Goal: Task Accomplishment & Management: Manage account settings

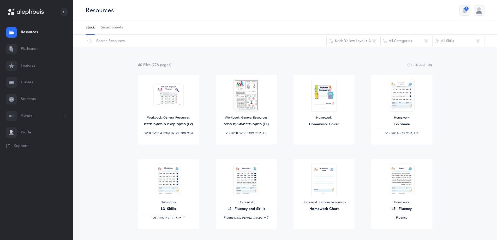
click at [29, 80] on link "Classes" at bounding box center [36, 82] width 73 height 17
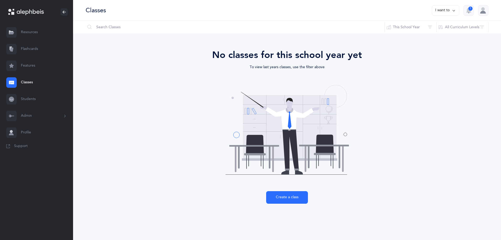
click at [450, 12] on button "I want to" at bounding box center [444, 10] width 27 height 10
click at [402, 26] on button "This School Year" at bounding box center [410, 27] width 52 height 13
click at [404, 61] on button "2024 - 2025" at bounding box center [410, 65] width 43 height 10
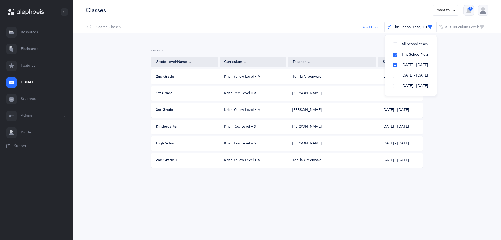
click at [27, 117] on button "Admin" at bounding box center [36, 115] width 73 height 17
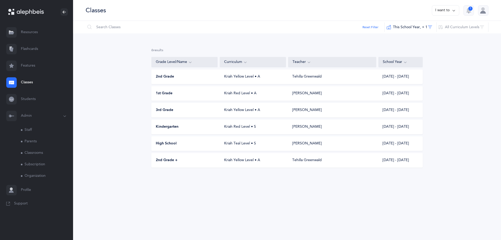
click at [35, 175] on link "Organization" at bounding box center [47, 175] width 52 height 11
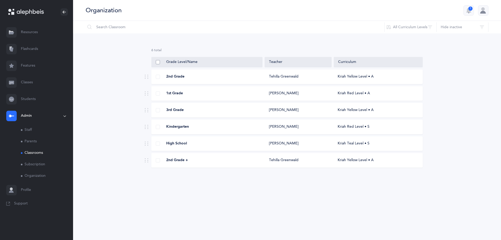
click at [158, 60] on span at bounding box center [158, 62] width 4 height 4
click at [0, 0] on input "checkbox" at bounding box center [0, 0] width 0 height 0
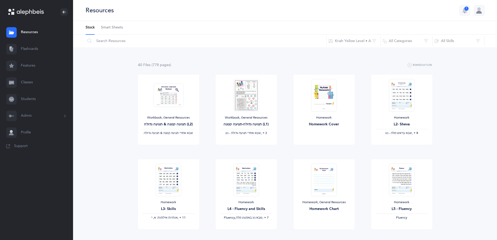
click at [26, 114] on button "Admin" at bounding box center [36, 115] width 73 height 17
click at [31, 149] on link "Classrooms" at bounding box center [47, 152] width 52 height 11
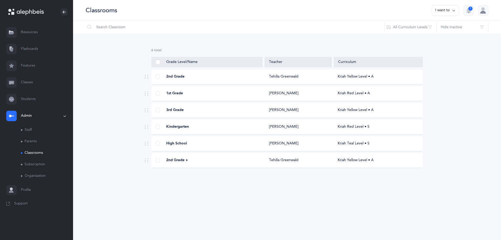
click at [451, 11] on icon at bounding box center [453, 11] width 4 height 6
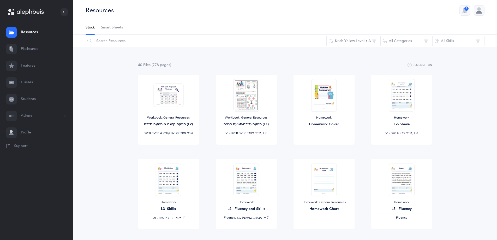
click at [30, 114] on button "Admin" at bounding box center [36, 115] width 73 height 17
click at [32, 177] on link "Organization" at bounding box center [47, 175] width 52 height 11
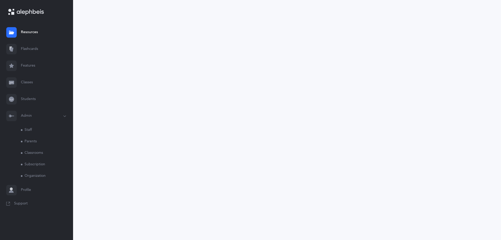
select select
type input "H.F. Epstein Hebrew Academy"
type input "[EMAIL_ADDRESS][DOMAIN_NAME]"
type input "+1 314-994-7856"
type input "8645 Old Bonhomme Rd"
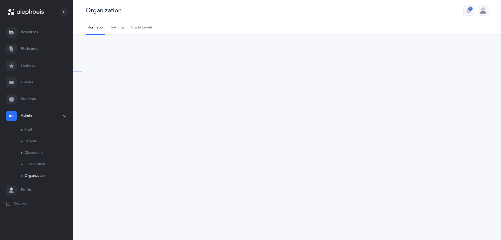
type input "St. Louis"
type input "63132"
select select "US"
select select "[US_STATE]"
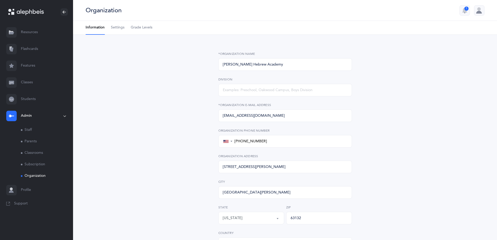
click at [133, 28] on ul "Information Settings Grade Levels" at bounding box center [285, 28] width 424 height 14
click at [139, 29] on span "Grade Levels" at bounding box center [142, 27] width 22 height 5
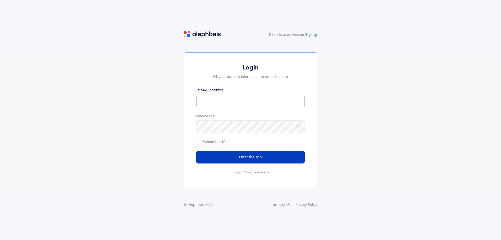
type input "[EMAIL_ADDRESS][DOMAIN_NAME]"
click at [255, 160] on button "Enter the app" at bounding box center [250, 157] width 108 height 13
type input "[EMAIL_ADDRESS][DOMAIN_NAME]"
click at [250, 155] on span "Enter the app" at bounding box center [250, 156] width 23 height 5
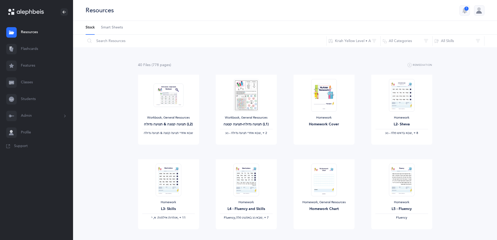
click at [30, 114] on button "Admin" at bounding box center [36, 115] width 73 height 17
click at [30, 176] on link "Organization" at bounding box center [47, 175] width 52 height 11
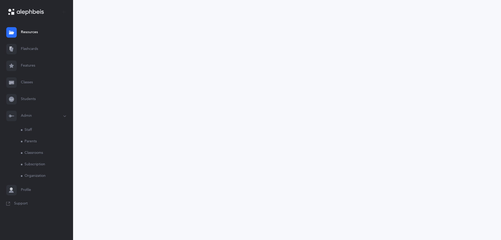
select select
type input "H.F. Epstein Hebrew Academy"
type input "[EMAIL_ADDRESS][DOMAIN_NAME]"
type input "+1 314-994-7856"
type input "8645 Old Bonhomme Rd"
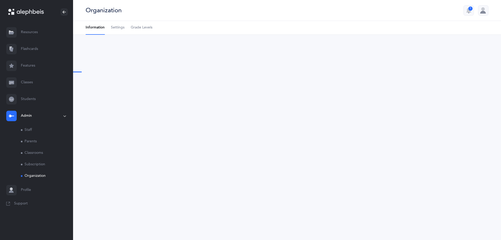
type input "St. Louis"
type input "63132"
select select "US"
select select "Missouri"
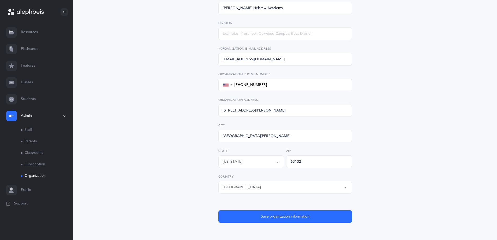
scroll to position [60, 0]
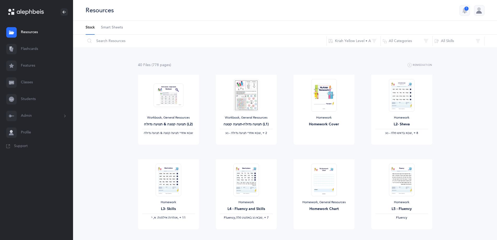
click at [479, 11] on div at bounding box center [479, 10] width 10 height 10
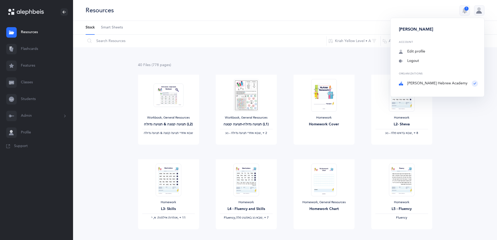
click at [428, 83] on div "Organizations [PERSON_NAME] Hebrew Academy" at bounding box center [438, 79] width 79 height 14
click at [32, 48] on link "Flashcards" at bounding box center [36, 49] width 73 height 17
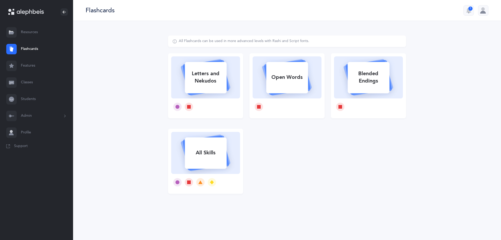
click at [28, 67] on link "Features" at bounding box center [36, 65] width 73 height 17
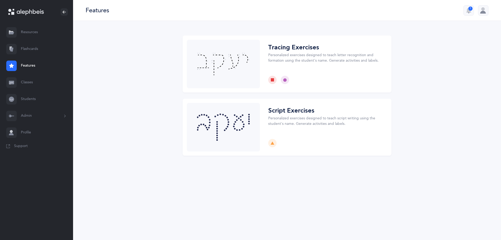
click at [30, 85] on link "Classes" at bounding box center [36, 82] width 73 height 17
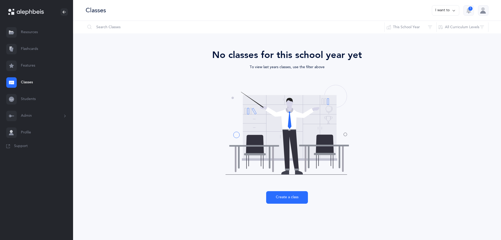
click at [34, 100] on link "Students" at bounding box center [36, 99] width 73 height 17
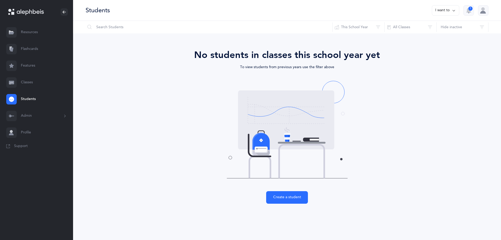
click at [29, 114] on button "Admin" at bounding box center [36, 115] width 73 height 17
click at [27, 82] on link "Classes" at bounding box center [36, 82] width 73 height 17
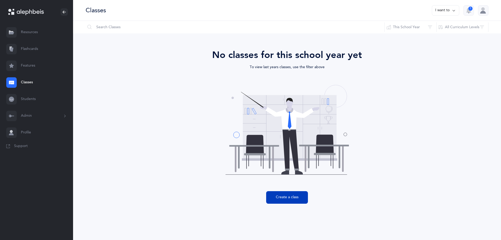
click at [297, 199] on button "Create a class" at bounding box center [287, 197] width 42 height 13
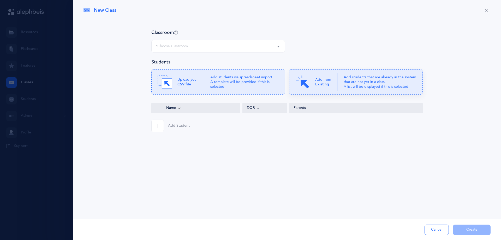
click at [328, 87] on p "Add from Existing" at bounding box center [323, 81] width 16 height 9
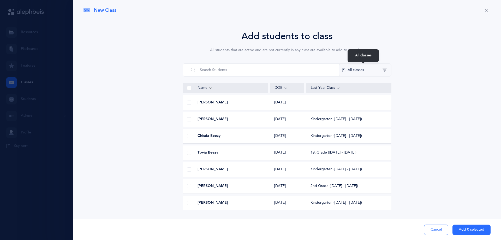
click at [365, 71] on button "All classes" at bounding box center [365, 70] width 52 height 13
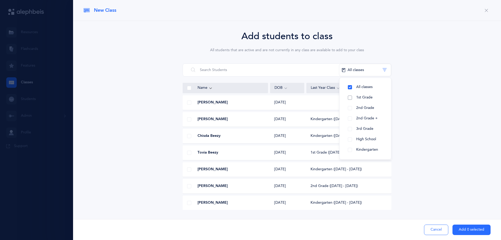
click at [363, 96] on span "1st Grade" at bounding box center [364, 97] width 16 height 4
click at [188, 89] on span at bounding box center [189, 88] width 4 height 4
click at [0, 0] on input "checkbox" at bounding box center [0, 0] width 0 height 0
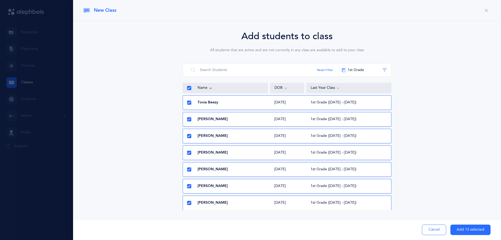
click at [188, 103] on icon at bounding box center [188, 102] width 3 height 3
click at [0, 0] on input "checkbox" at bounding box center [0, 0] width 0 height 0
click at [188, 120] on icon at bounding box center [188, 119] width 3 height 3
click at [0, 0] on input "checkbox" at bounding box center [0, 0] width 0 height 0
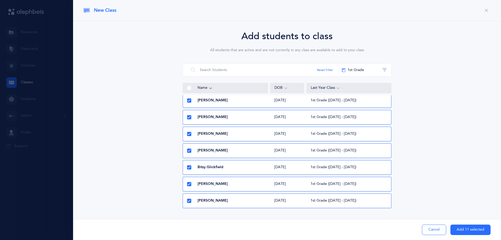
scroll to position [78, 0]
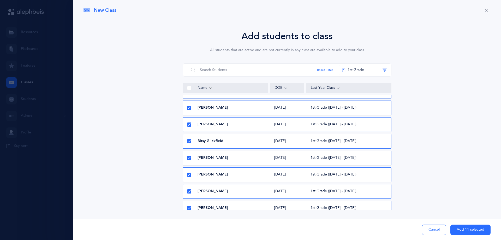
click at [187, 142] on icon at bounding box center [188, 141] width 3 height 3
click at [0, 0] on input "checkbox" at bounding box center [0, 0] width 0 height 0
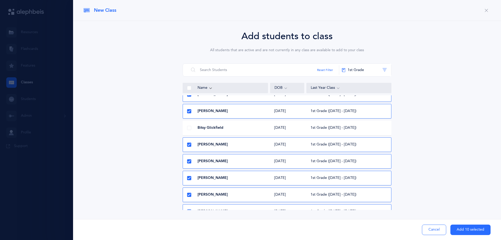
scroll to position [102, 0]
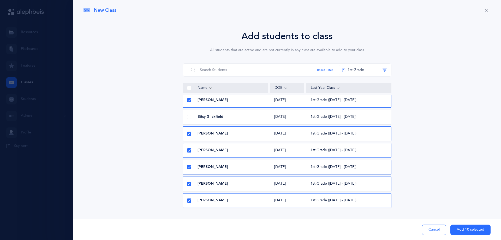
click at [189, 134] on icon at bounding box center [188, 133] width 3 height 3
click at [0, 0] on input "checkbox" at bounding box center [0, 0] width 0 height 0
click at [188, 201] on icon at bounding box center [188, 200] width 3 height 3
click at [0, 0] on input "checkbox" at bounding box center [0, 0] width 0 height 0
click at [462, 228] on button "Add 8 selected" at bounding box center [471, 229] width 38 height 10
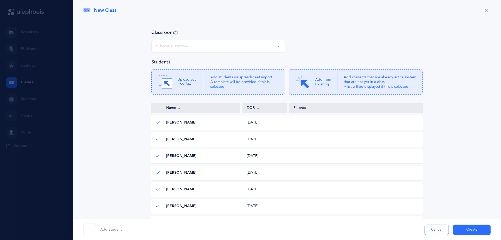
click at [227, 46] on div "*Choose Classroom" at bounding box center [218, 46] width 125 height 9
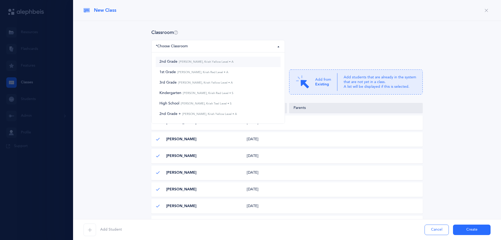
click at [203, 64] on span "2nd Grade Tehilla Greenwald, Kriah Yellow Level • A" at bounding box center [196, 61] width 74 height 5
select select "402"
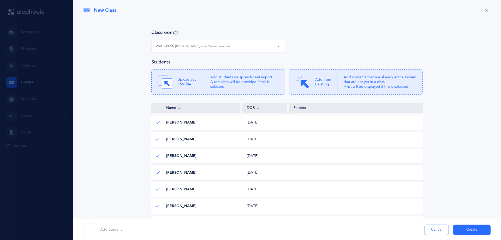
click at [223, 42] on div "2nd Grade Tehilla Greenwald, Kriah Yellow Level • A" at bounding box center [218, 46] width 125 height 9
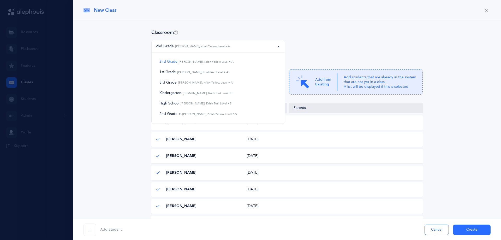
click at [37, 34] on div at bounding box center [250, 120] width 501 height 240
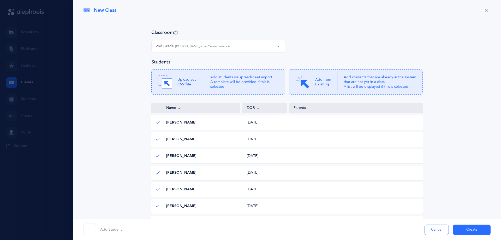
click at [437, 231] on button "Cancel" at bounding box center [436, 229] width 24 height 10
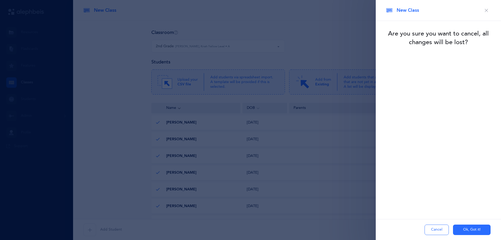
click at [485, 10] on icon "button" at bounding box center [486, 10] width 4 height 4
click at [467, 229] on button "Ok, Got it!" at bounding box center [472, 229] width 38 height 10
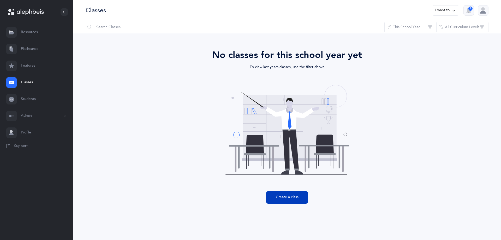
click at [284, 194] on button "Create a class" at bounding box center [287, 197] width 42 height 13
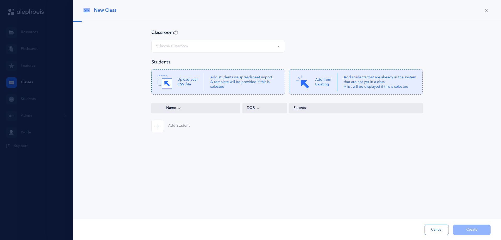
select select
click at [206, 49] on div "*Choose Classroom" at bounding box center [218, 46] width 125 height 9
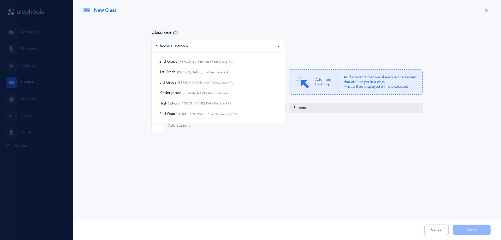
click at [189, 17] on div "New Class" at bounding box center [287, 10] width 428 height 21
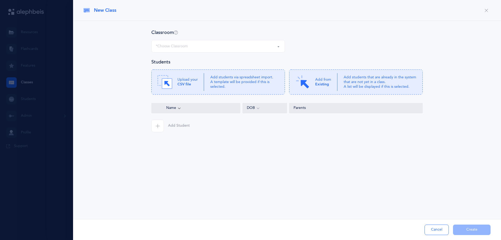
click at [29, 76] on div at bounding box center [250, 120] width 501 height 240
click at [438, 228] on button "Cancel" at bounding box center [436, 229] width 24 height 10
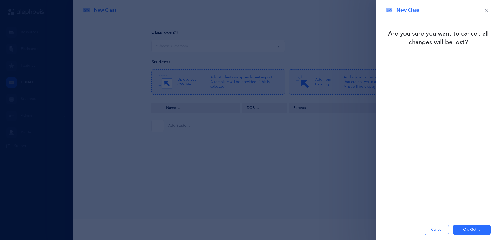
click at [468, 230] on button "Ok, Got it!" at bounding box center [472, 229] width 38 height 10
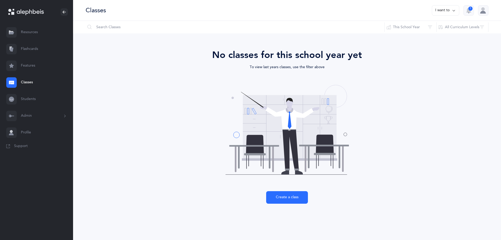
click at [32, 94] on link "Students" at bounding box center [36, 99] width 73 height 17
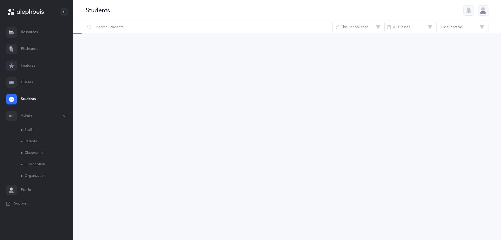
click at [32, 154] on link "Classrooms" at bounding box center [47, 152] width 52 height 11
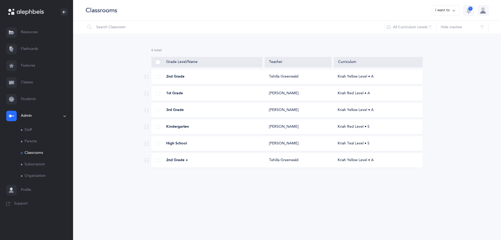
click at [450, 10] on button "I want to" at bounding box center [444, 10] width 27 height 10
click at [26, 82] on link "Classes" at bounding box center [36, 82] width 73 height 17
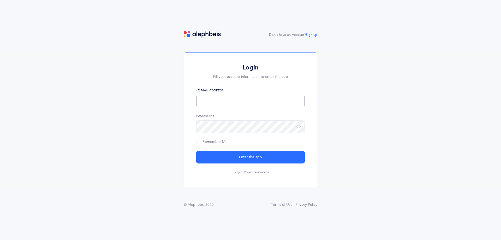
type input "[EMAIL_ADDRESS][DOMAIN_NAME]"
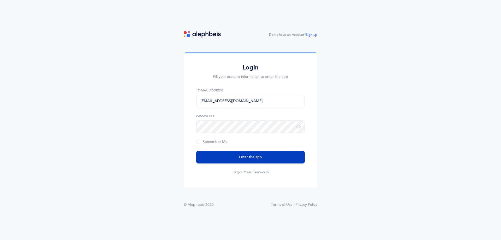
click at [249, 156] on span "Enter the app" at bounding box center [250, 156] width 23 height 5
type input "[EMAIL_ADDRESS][DOMAIN_NAME]"
click at [252, 154] on span "Enter the app" at bounding box center [250, 156] width 23 height 5
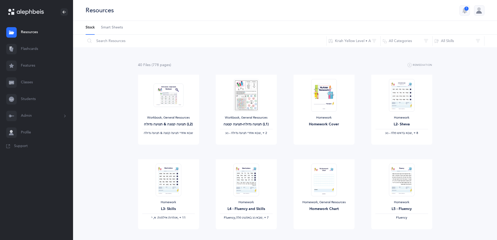
click at [26, 80] on link "Classes" at bounding box center [36, 82] width 73 height 17
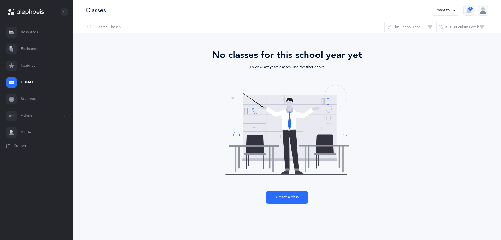
click at [441, 11] on button "I want to" at bounding box center [444, 10] width 27 height 10
click at [438, 35] on button "Add new" at bounding box center [439, 35] width 29 height 9
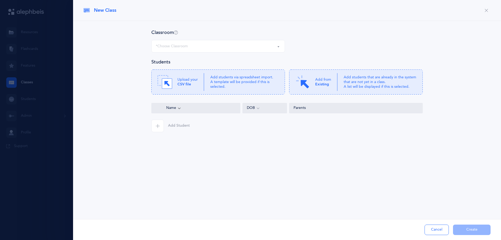
click at [198, 47] on div "*Choose Classroom" at bounding box center [218, 46] width 125 height 9
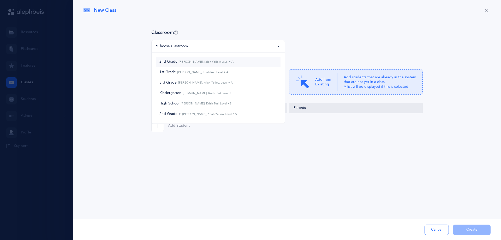
click at [189, 60] on span "2nd Grade Tehilla Greenwald, Kriah Yellow Level • A" at bounding box center [196, 61] width 74 height 5
select select "402"
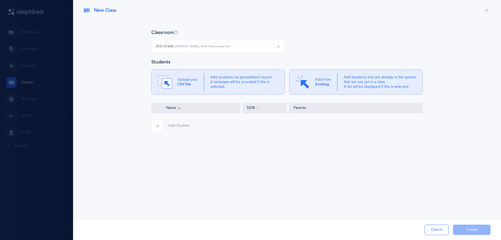
click at [48, 106] on div at bounding box center [250, 120] width 501 height 240
click at [436, 230] on button "Cancel" at bounding box center [436, 229] width 24 height 10
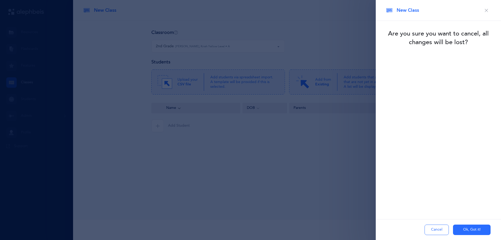
click at [463, 234] on button "Ok, Got it!" at bounding box center [472, 229] width 38 height 10
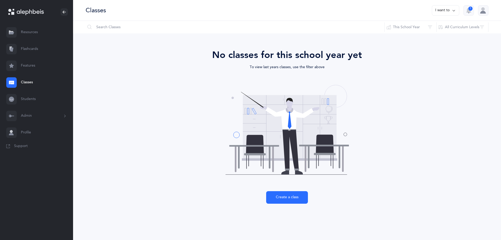
click at [25, 119] on button "Admin" at bounding box center [36, 115] width 73 height 17
click at [30, 153] on link "Classrooms" at bounding box center [47, 152] width 52 height 11
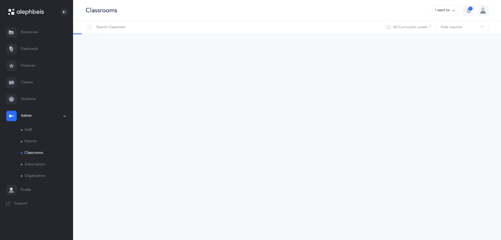
click at [440, 10] on button "I want to" at bounding box center [444, 10] width 27 height 10
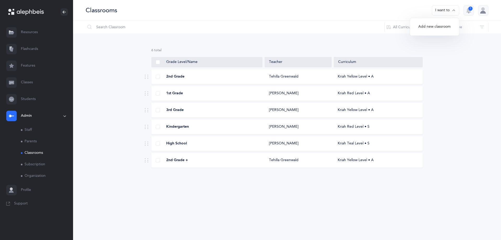
click at [428, 27] on button "Add new classroom" at bounding box center [434, 26] width 41 height 9
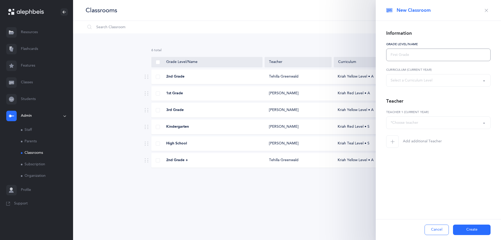
click at [414, 53] on input "text" at bounding box center [438, 54] width 104 height 13
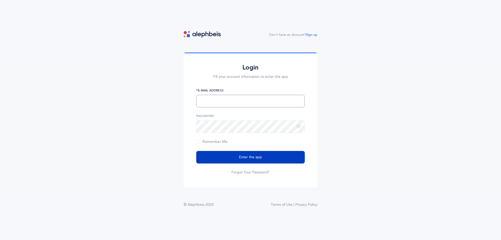
type input "[EMAIL_ADDRESS][DOMAIN_NAME]"
click at [249, 157] on span "Enter the app" at bounding box center [250, 156] width 23 height 5
type input "[EMAIL_ADDRESS][DOMAIN_NAME]"
click at [253, 156] on span "Enter the app" at bounding box center [250, 156] width 23 height 5
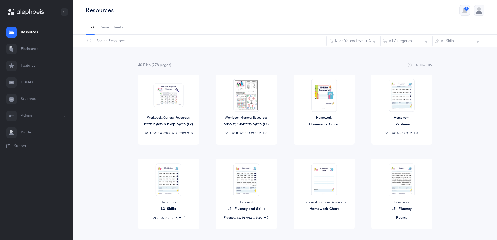
click at [24, 113] on button "Admin" at bounding box center [36, 115] width 73 height 17
click at [34, 156] on link "Classrooms" at bounding box center [47, 152] width 52 height 11
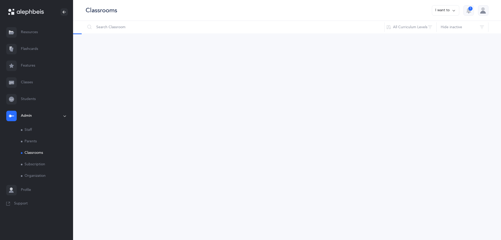
click at [444, 10] on button "I want to" at bounding box center [444, 10] width 27 height 10
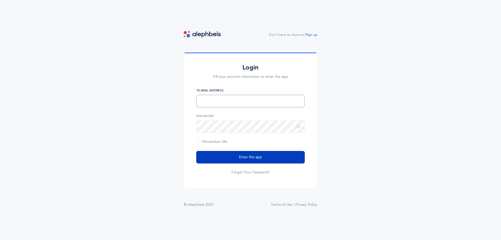
type input "[EMAIL_ADDRESS][DOMAIN_NAME]"
click at [248, 154] on button "Enter the app" at bounding box center [250, 157] width 108 height 13
